Goal: Browse casually

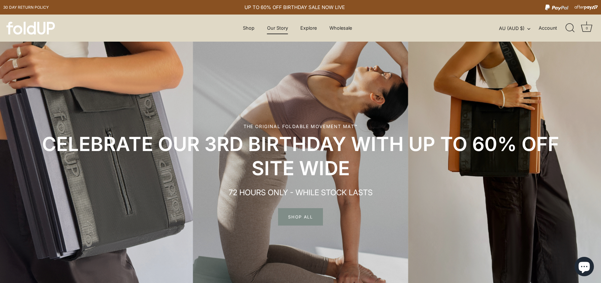
click at [273, 28] on link "Our Story" at bounding box center [277, 28] width 32 height 12
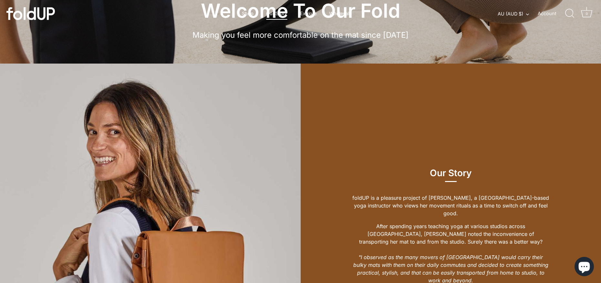
scroll to position [210, 0]
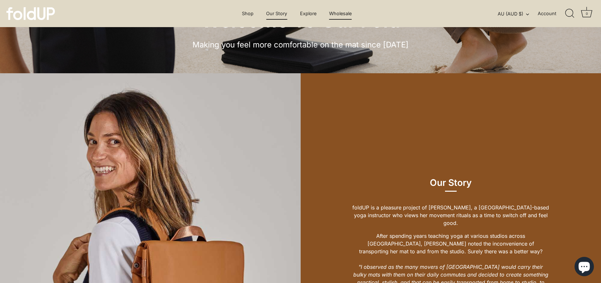
click at [339, 14] on link "Wholesale" at bounding box center [341, 13] width 34 height 12
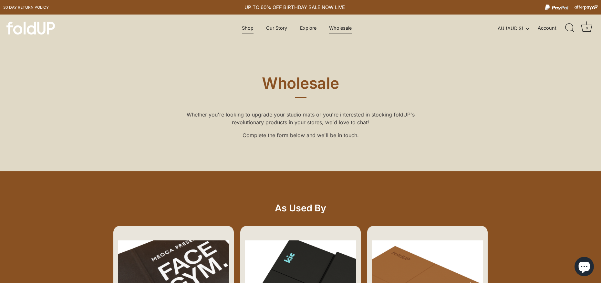
click at [252, 26] on link "Shop" at bounding box center [247, 28] width 23 height 12
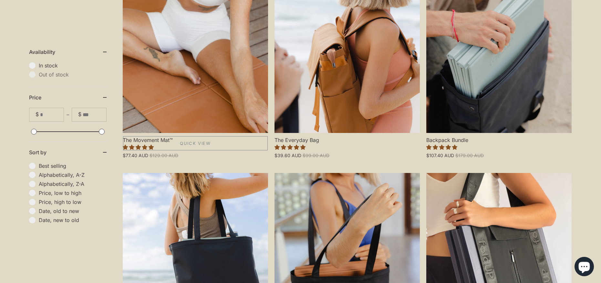
scroll to position [228, 0]
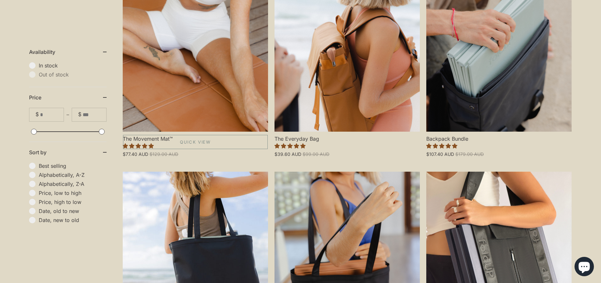
click at [192, 113] on link "The Movement Mat™" at bounding box center [195, 44] width 145 height 174
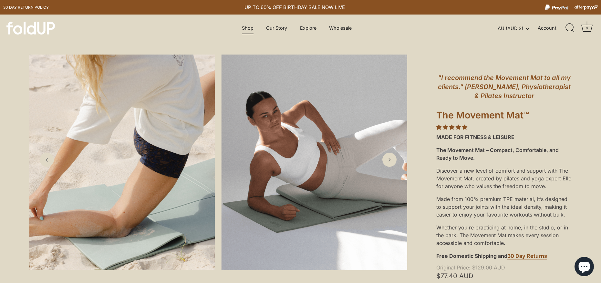
click at [250, 27] on link "Shop" at bounding box center [248, 28] width 23 height 12
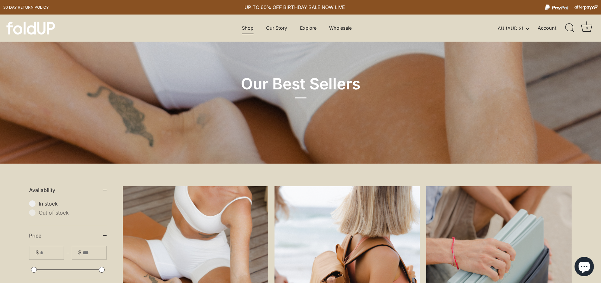
click at [246, 27] on link "Shop" at bounding box center [247, 28] width 23 height 12
click at [37, 25] on img at bounding box center [30, 28] width 48 height 13
